Goal: Task Accomplishment & Management: Manage account settings

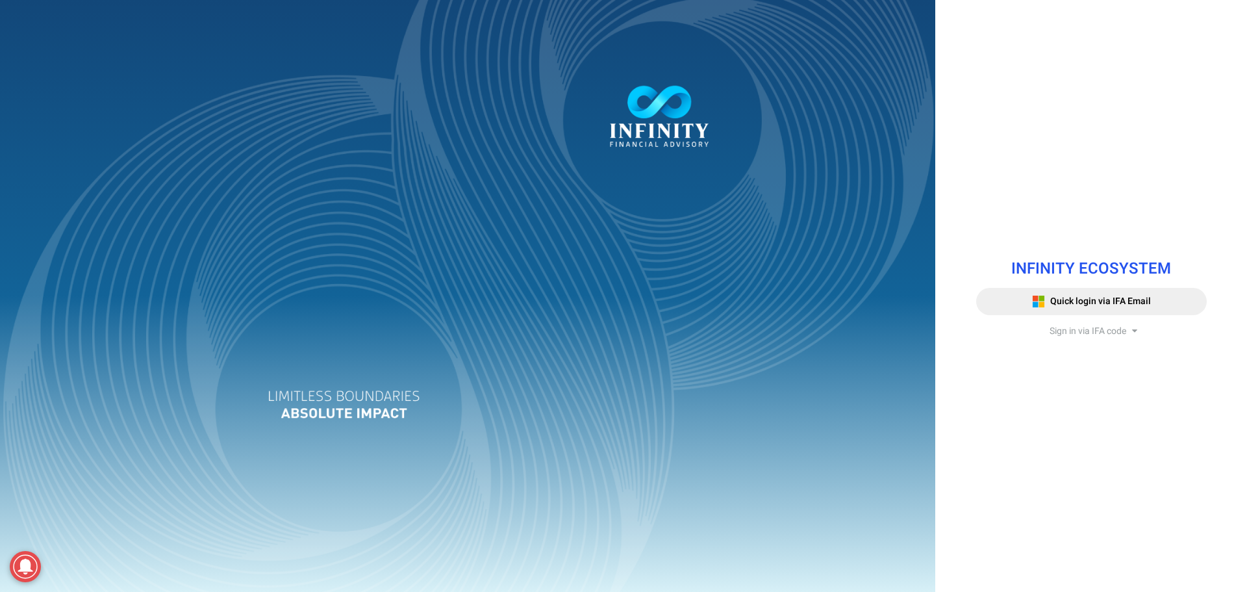
click at [1083, 331] on span "Sign in via IFA code" at bounding box center [1088, 331] width 77 height 14
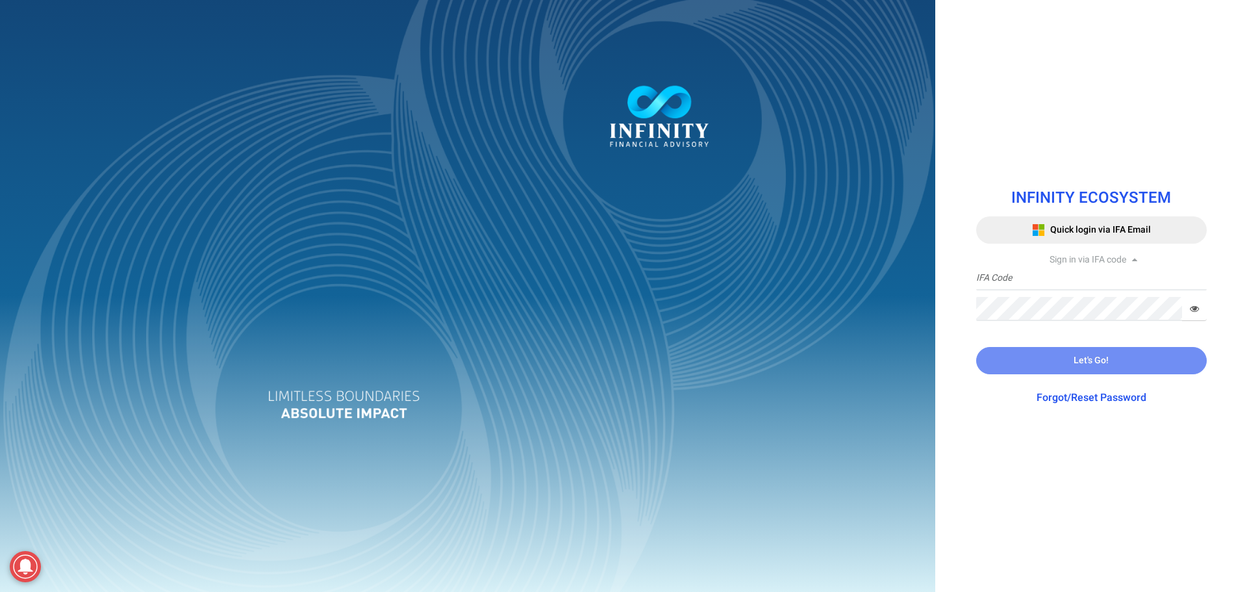
click at [1063, 292] on div "IFA Code Required Password Required" at bounding box center [1091, 293] width 231 height 55
click at [1062, 278] on input "text" at bounding box center [1091, 278] width 231 height 24
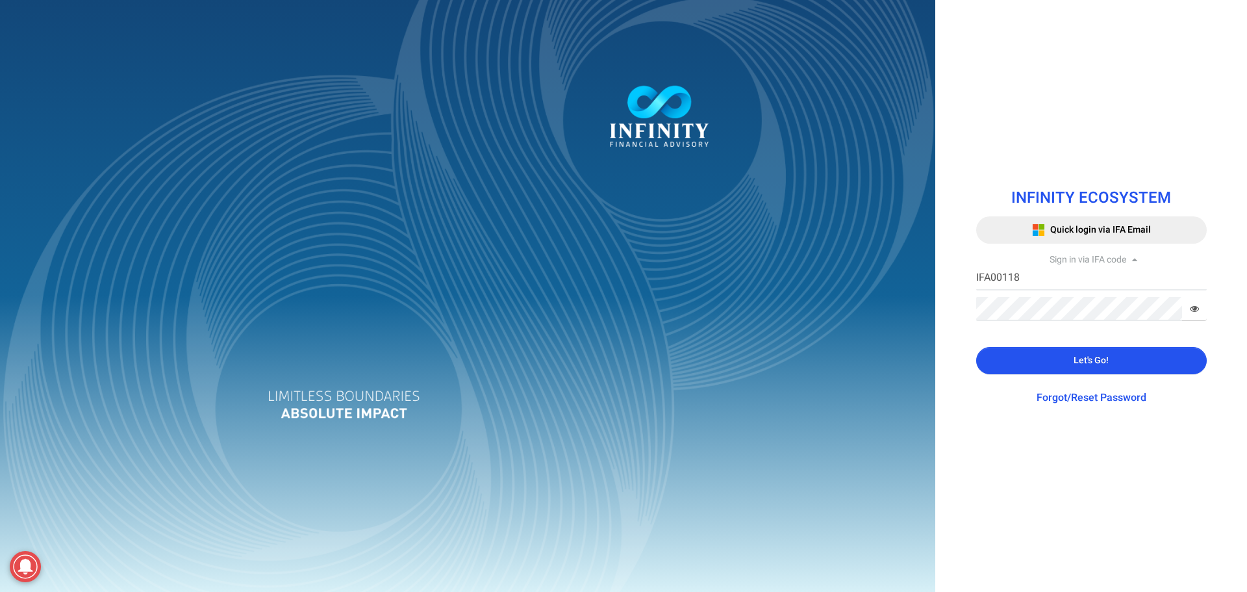
click at [1074, 369] on button "Let's Go!" at bounding box center [1091, 360] width 231 height 27
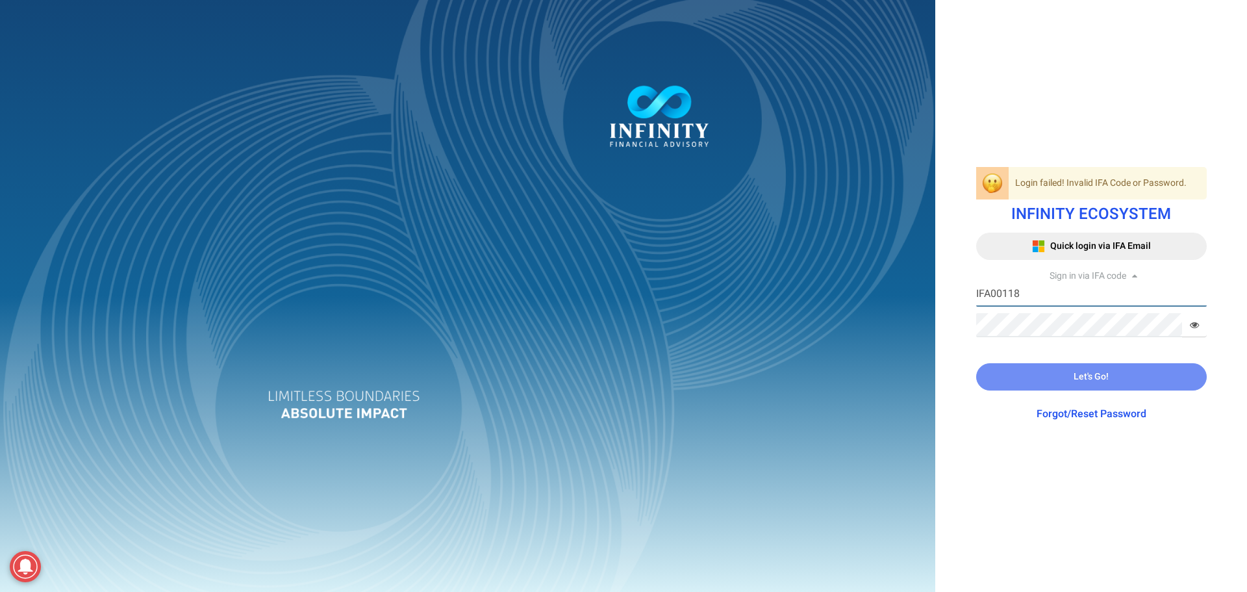
click at [989, 292] on input "IFA00118" at bounding box center [1091, 295] width 231 height 24
click at [978, 288] on input "00118" at bounding box center [1091, 295] width 231 height 24
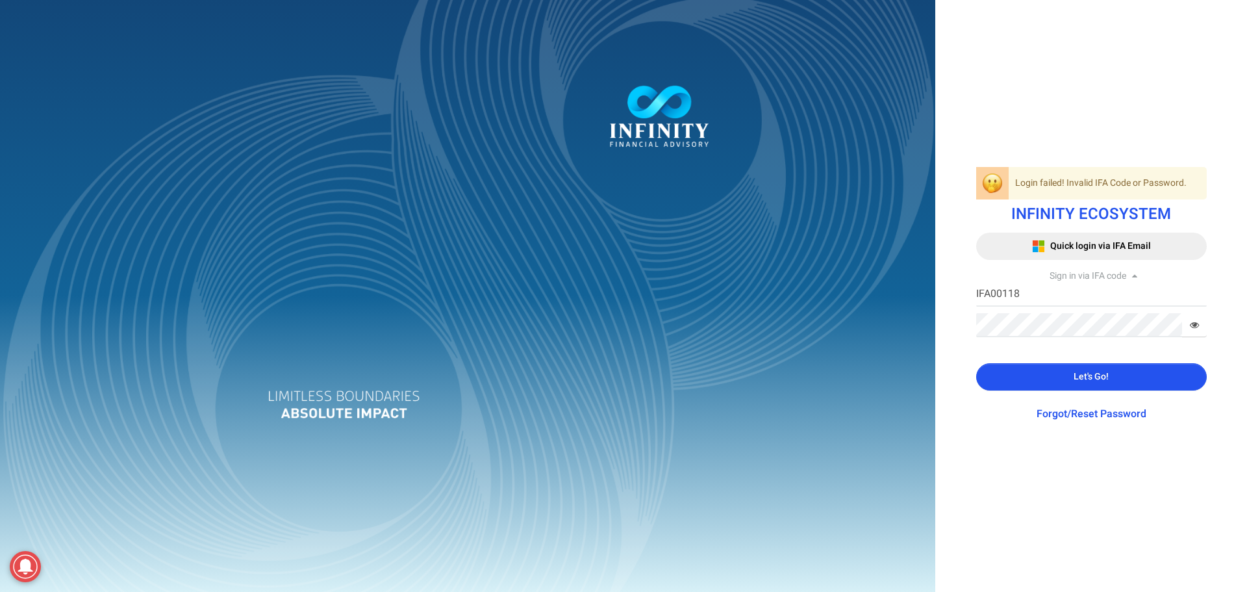
click at [1034, 383] on button "Let's Go!" at bounding box center [1091, 376] width 231 height 27
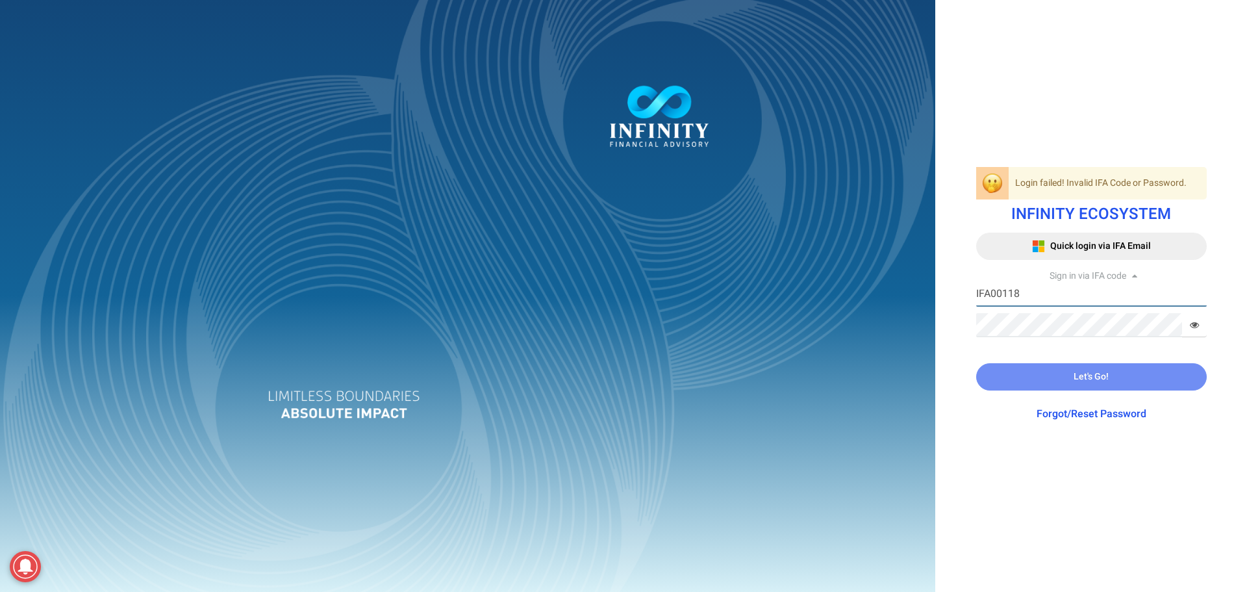
click at [998, 298] on input "IFA00118" at bounding box center [1091, 295] width 231 height 24
type input "IFA0118"
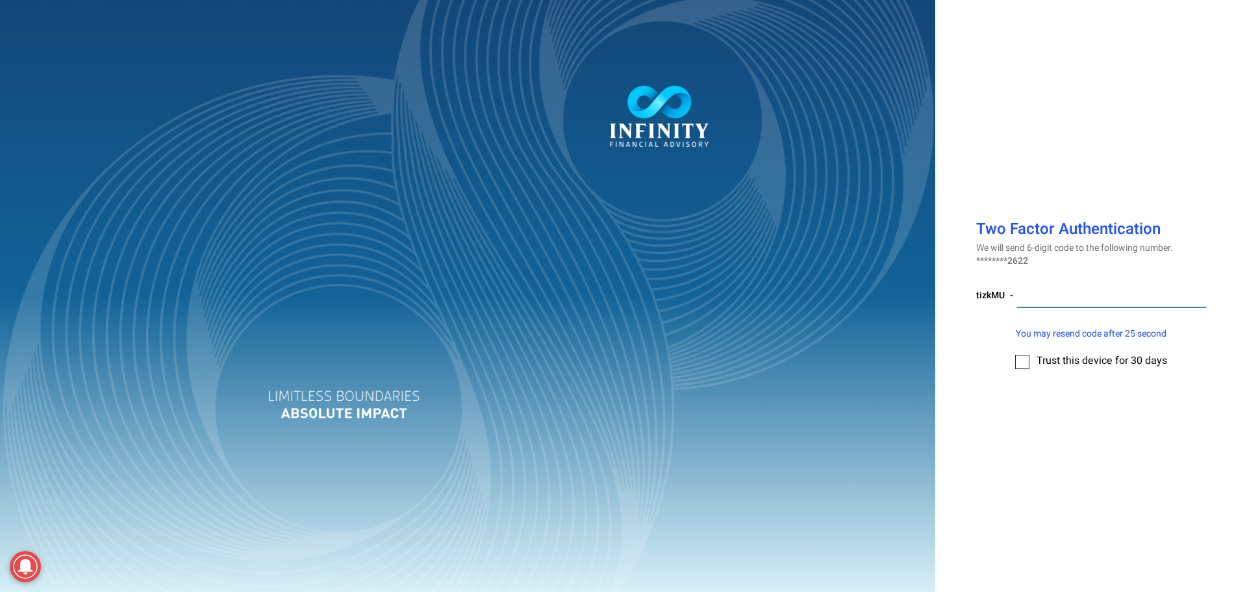
click at [1043, 296] on input "number" at bounding box center [1112, 296] width 190 height 24
click at [1026, 359] on label at bounding box center [1022, 362] width 14 height 14
click at [1022, 357] on input "checkbox" at bounding box center [1022, 357] width 0 height 0
click at [1047, 294] on input "number" at bounding box center [1112, 296] width 190 height 24
type input "195608"
